Goal: Task Accomplishment & Management: Manage account settings

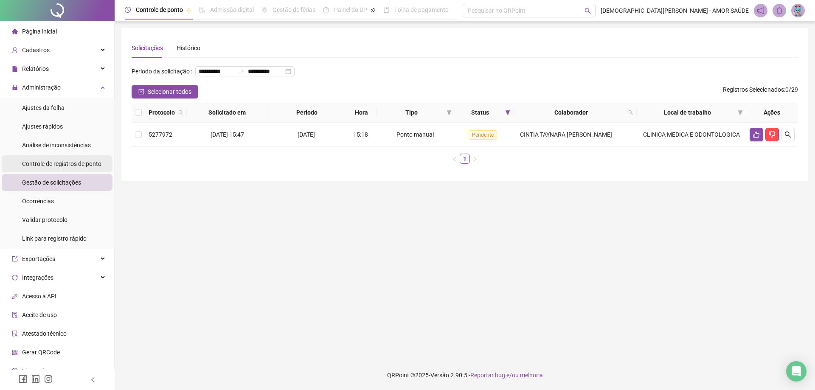
click at [56, 163] on span "Controle de registros de ponto" at bounding box center [61, 163] width 79 height 7
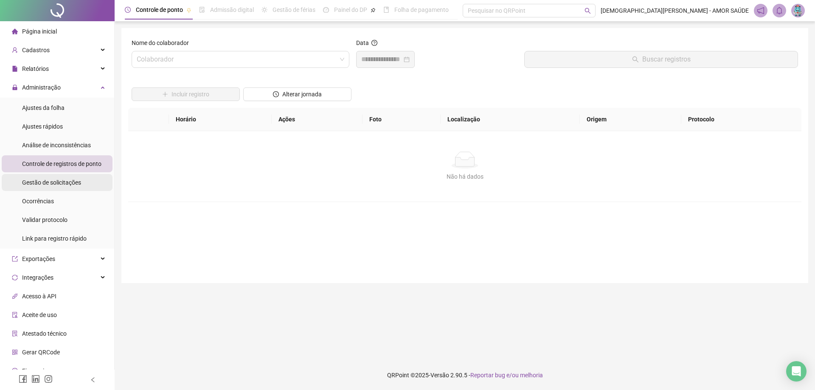
click at [47, 182] on span "Gestão de solicitações" at bounding box center [51, 182] width 59 height 7
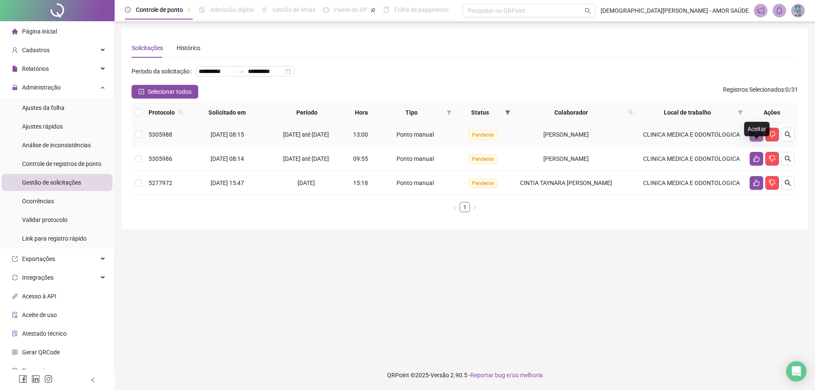
click at [759, 138] on icon "like" at bounding box center [756, 134] width 7 height 7
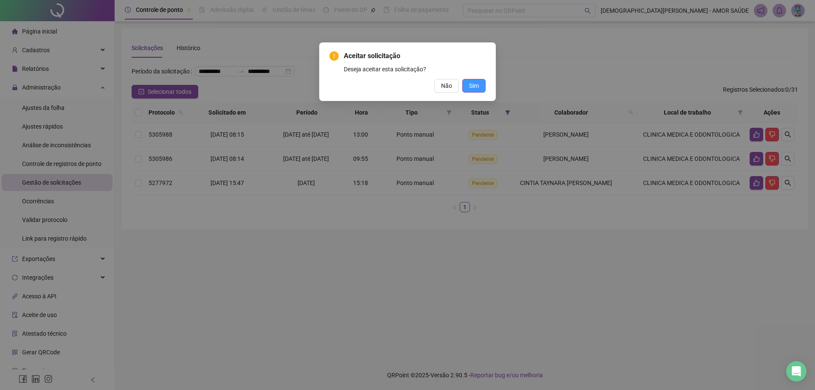
click at [474, 86] on span "Sim" at bounding box center [474, 85] width 10 height 9
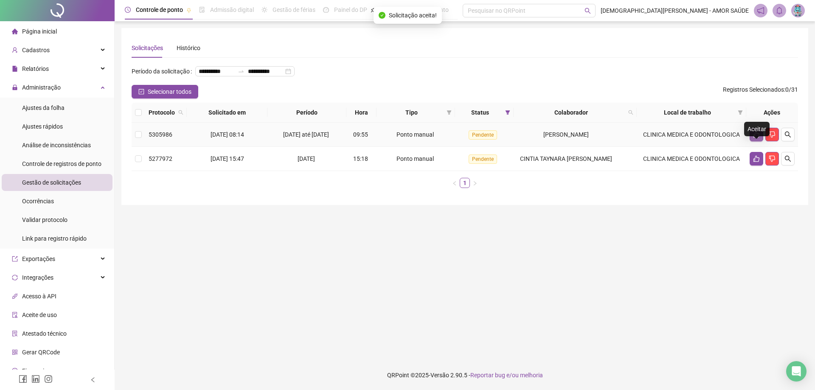
click at [756, 138] on icon "like" at bounding box center [756, 134] width 7 height 7
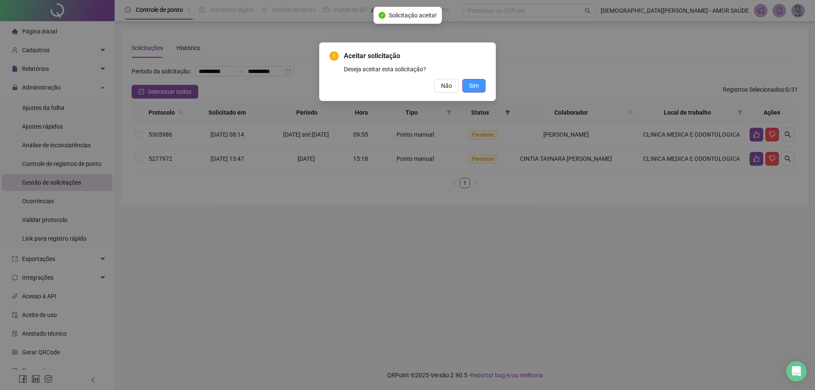
click at [479, 85] on button "Sim" at bounding box center [473, 86] width 23 height 14
